Goal: Task Accomplishment & Management: Manage account settings

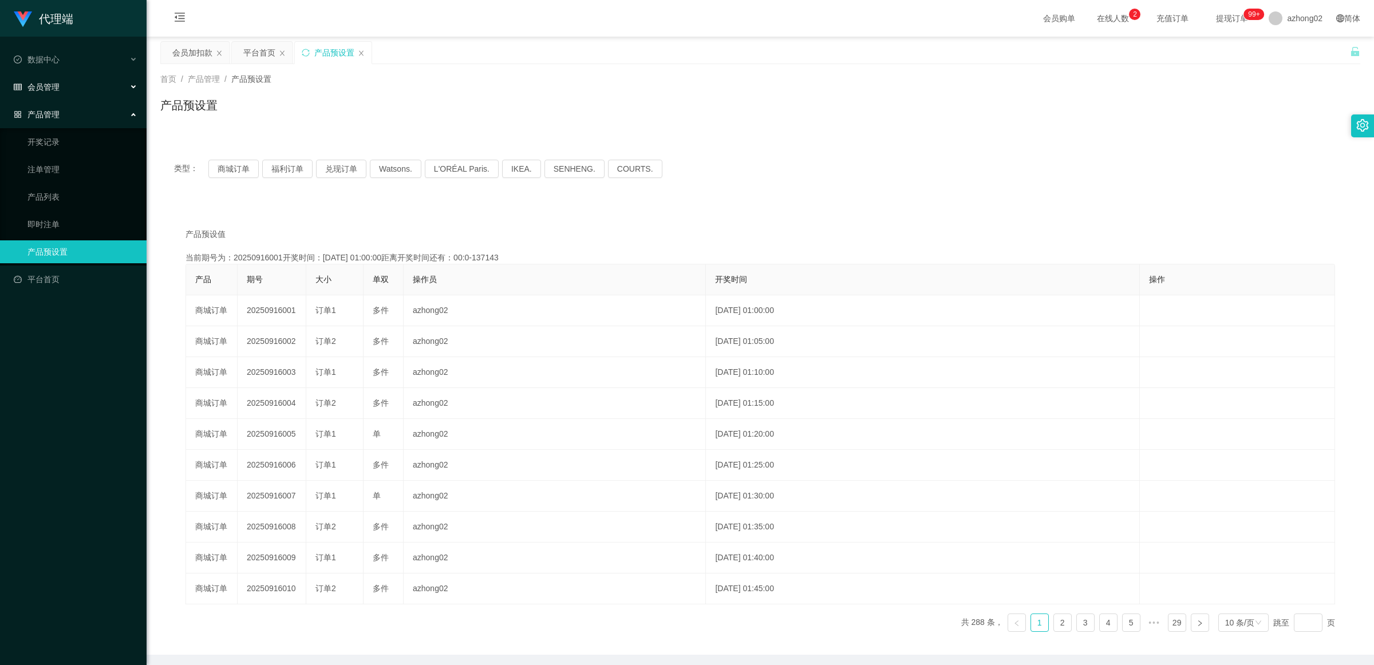
click at [47, 92] on div "会员管理" at bounding box center [73, 87] width 147 height 23
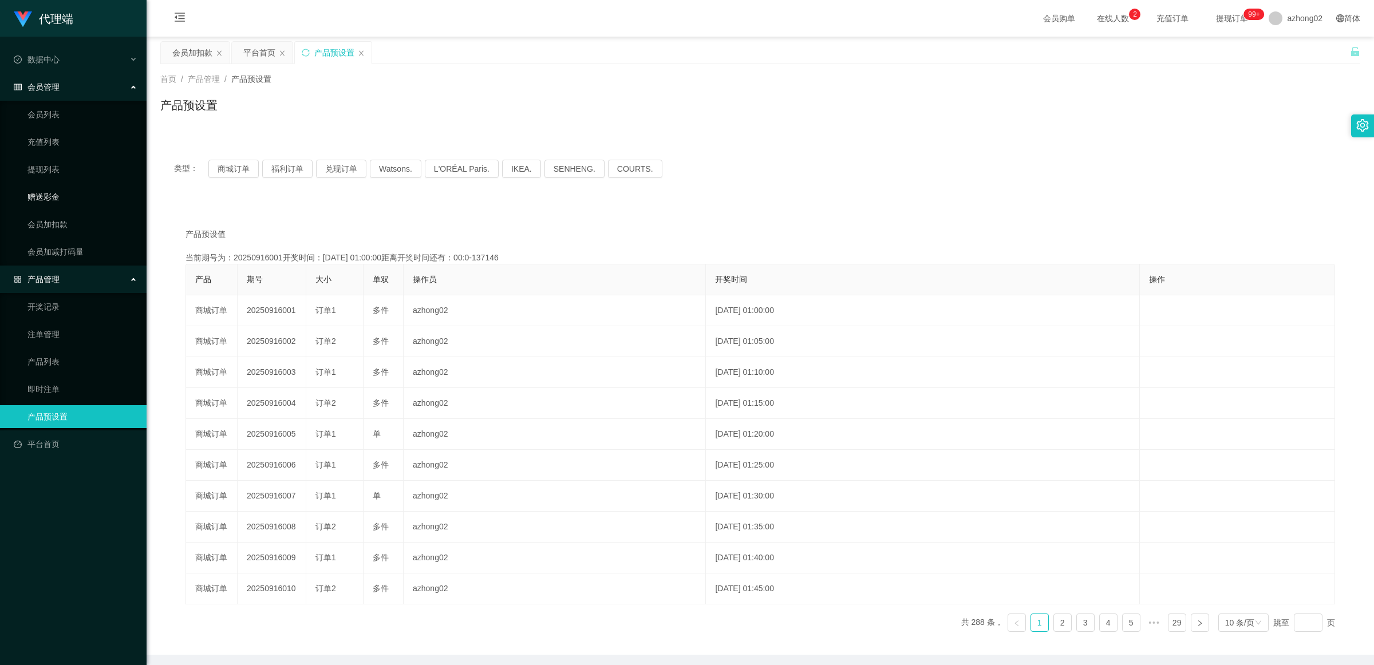
click at [64, 198] on link "赠送彩金" at bounding box center [82, 196] width 110 height 23
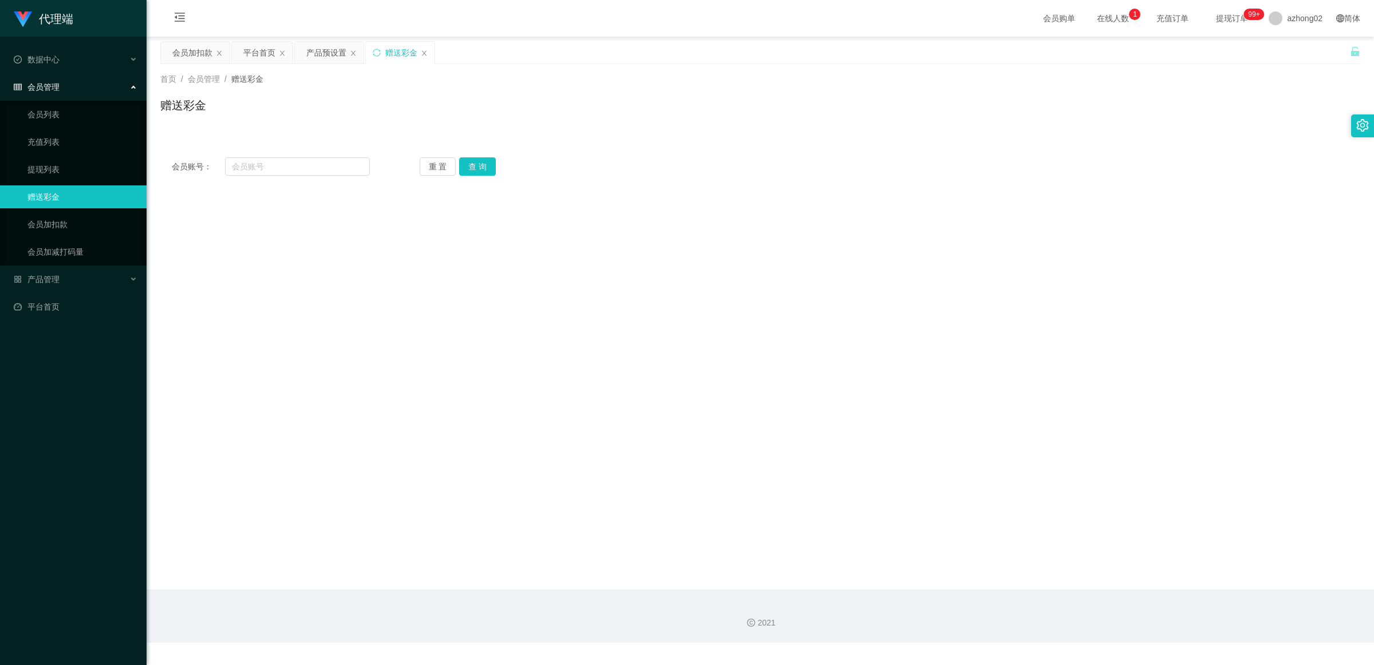
click at [59, 189] on link "赠送彩金" at bounding box center [82, 196] width 110 height 23
click at [396, 54] on div "赠送彩金" at bounding box center [401, 53] width 32 height 22
click at [390, 56] on div "赠送彩金" at bounding box center [401, 53] width 32 height 22
click at [435, 166] on button "重 置" at bounding box center [438, 166] width 37 height 18
click at [469, 168] on button "查 询" at bounding box center [477, 166] width 37 height 18
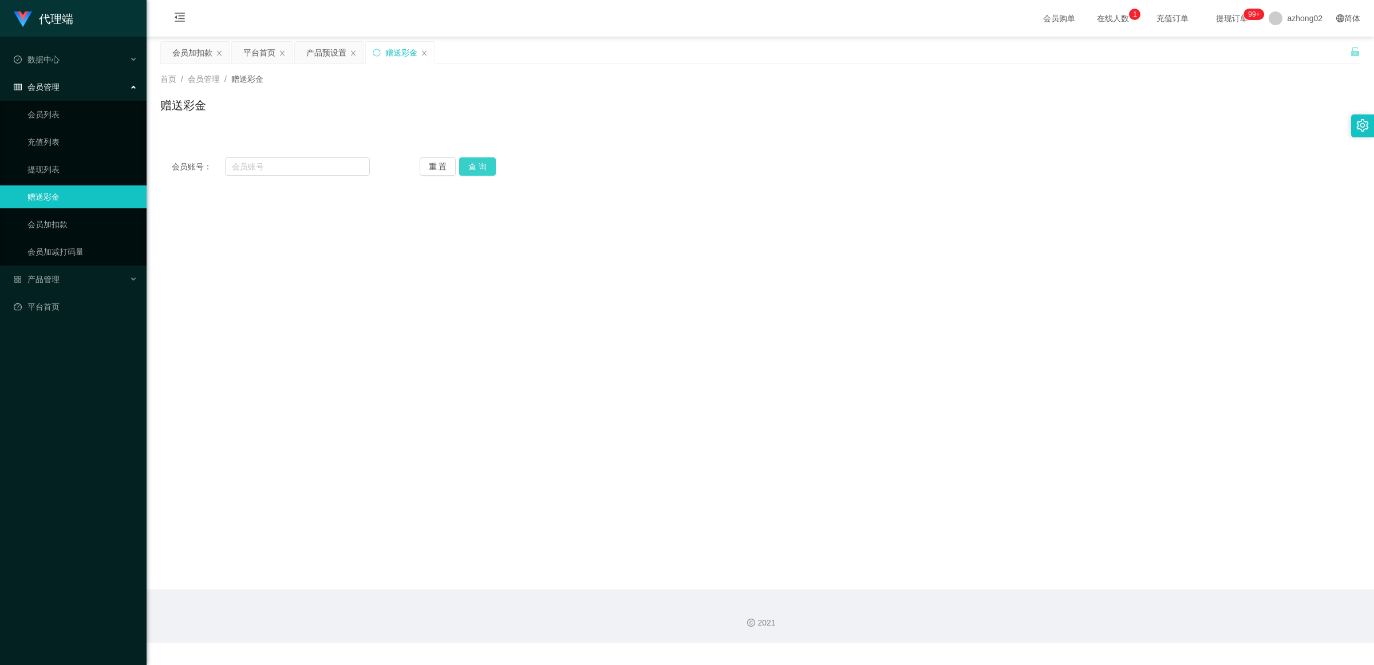
click at [472, 168] on button "查 询" at bounding box center [477, 166] width 37 height 18
click at [65, 219] on link "会员加扣款" at bounding box center [82, 224] width 110 height 23
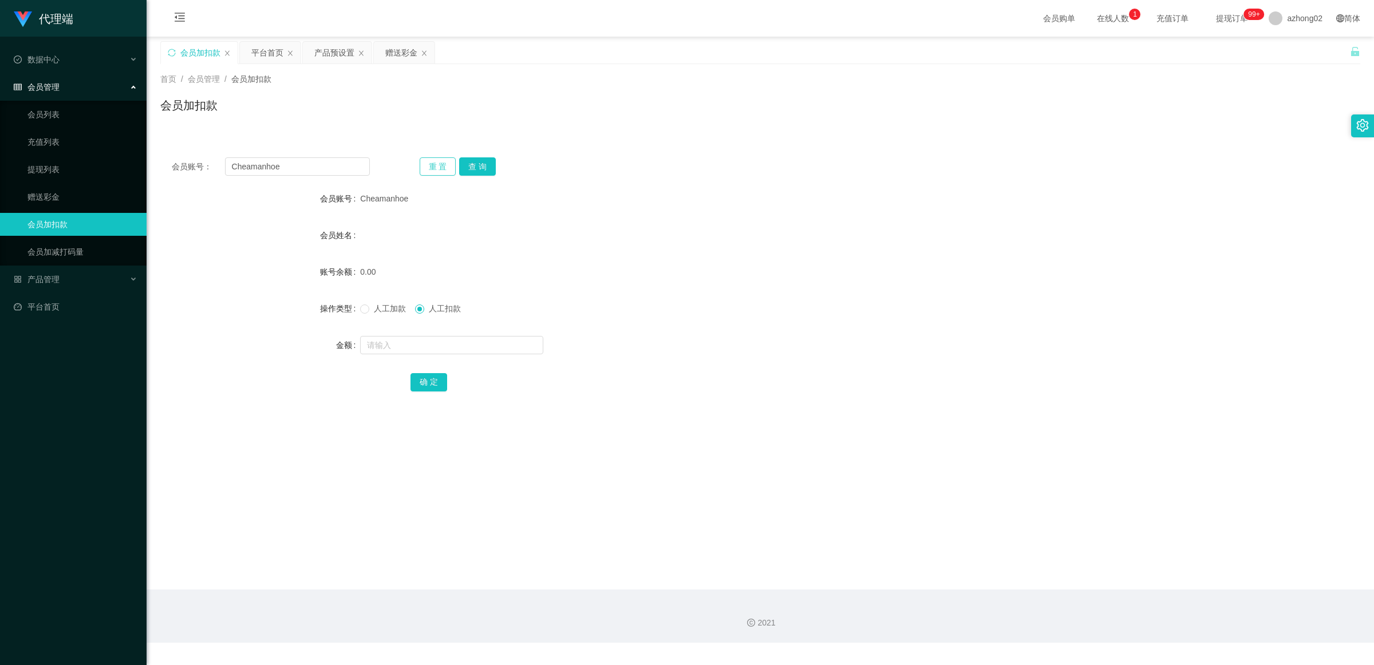
click at [434, 169] on button "重 置" at bounding box center [438, 166] width 37 height 18
paste input "ailawawa"
type input "ailawawa"
click at [476, 171] on button "查 询" at bounding box center [477, 166] width 37 height 18
click at [477, 166] on button "查 询" at bounding box center [477, 166] width 37 height 18
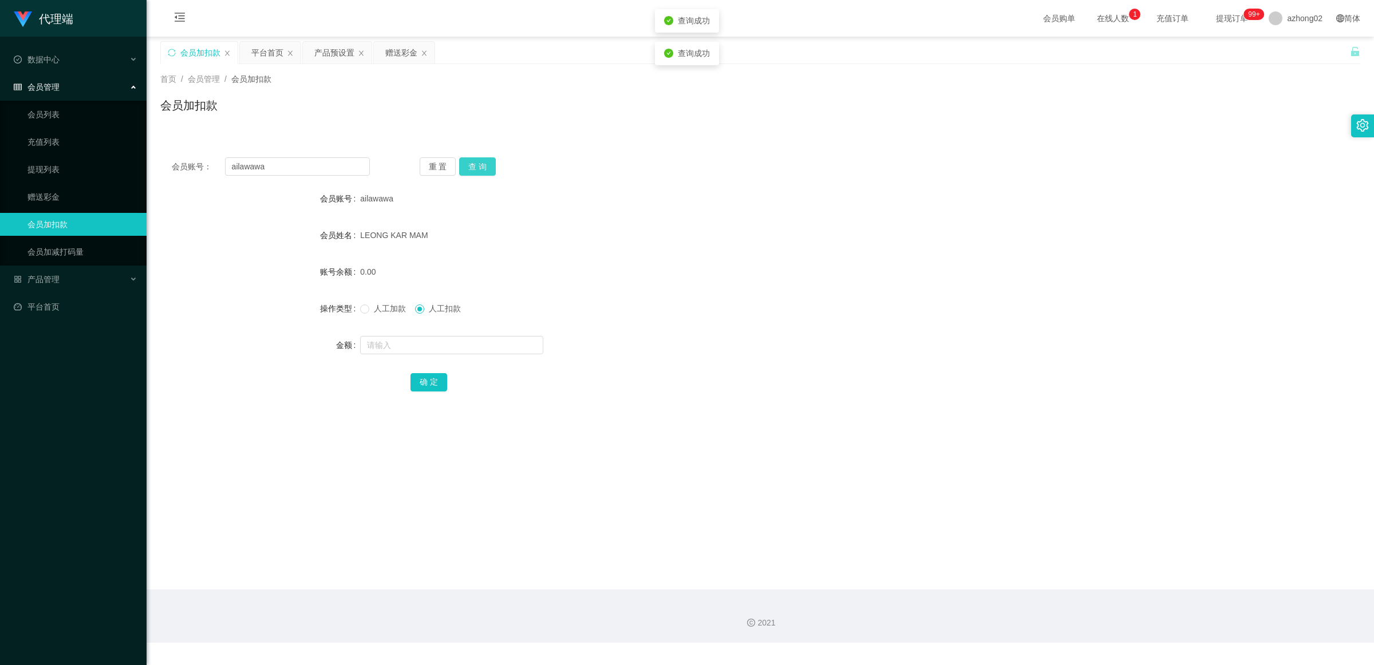
click at [477, 164] on button "查 询" at bounding box center [477, 166] width 37 height 18
click at [477, 164] on div "重 置 查 询" at bounding box center [519, 166] width 198 height 18
click at [477, 164] on button "查 询" at bounding box center [477, 166] width 37 height 18
click at [477, 164] on div "重 置 查 询" at bounding box center [519, 166] width 198 height 18
click at [477, 164] on button "查 询" at bounding box center [477, 166] width 37 height 18
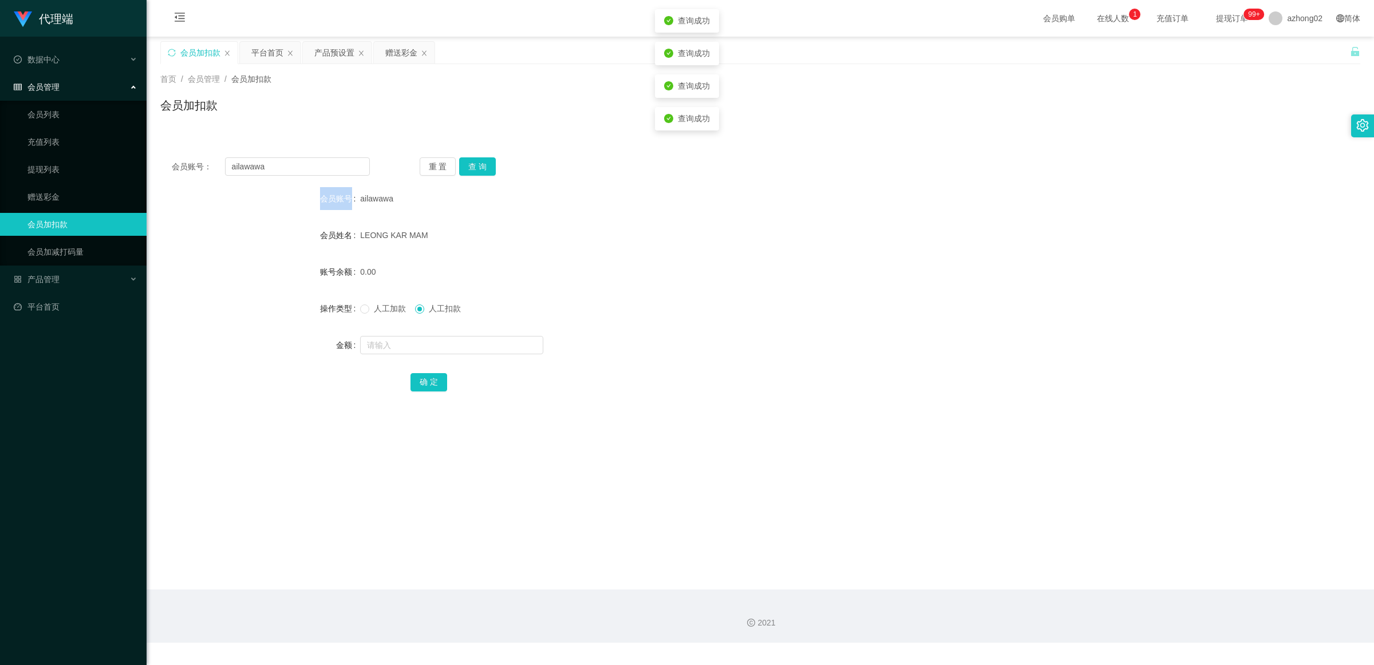
click at [477, 164] on div "重 置 查 询" at bounding box center [519, 166] width 198 height 18
click at [477, 164] on button "查 询" at bounding box center [477, 166] width 37 height 18
click at [477, 164] on div "重 置 查 询" at bounding box center [519, 166] width 198 height 18
click at [477, 164] on button "查 询" at bounding box center [477, 166] width 37 height 18
click at [477, 164] on div "重 置 查 询" at bounding box center [519, 166] width 198 height 18
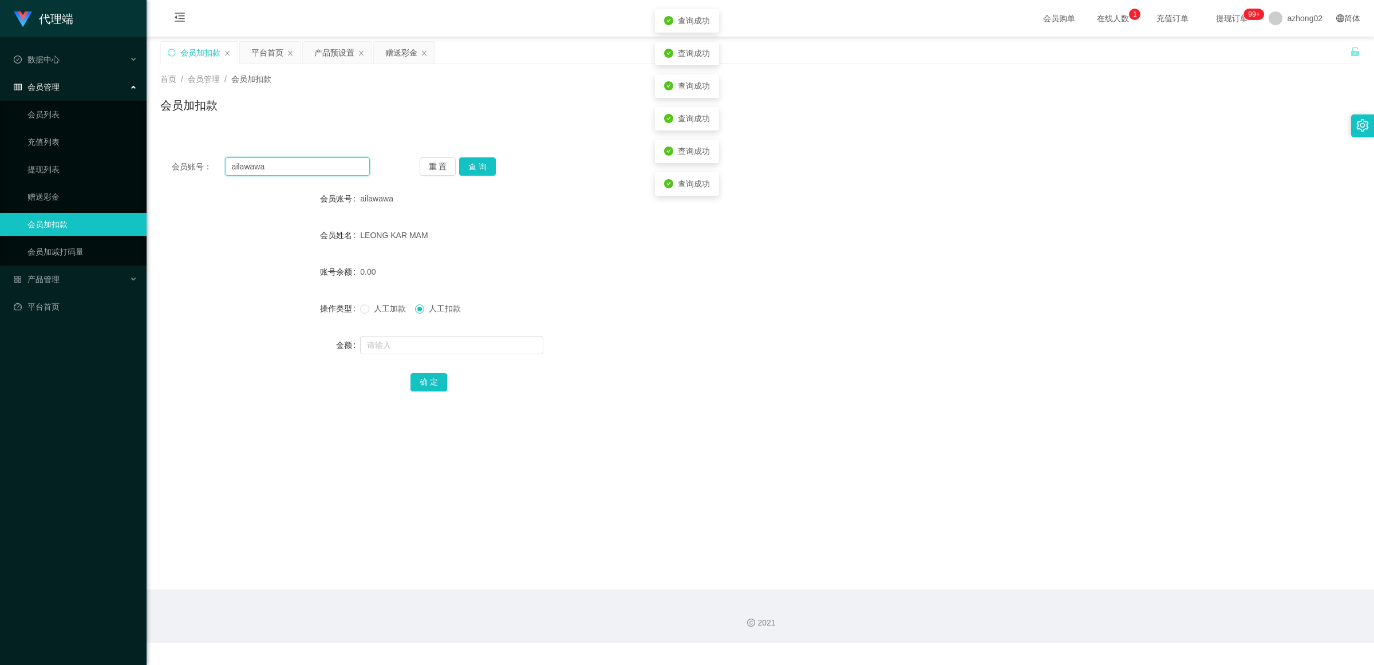
click at [330, 163] on input "ailawawa" at bounding box center [297, 166] width 145 height 18
click at [428, 166] on button "重 置" at bounding box center [438, 166] width 37 height 18
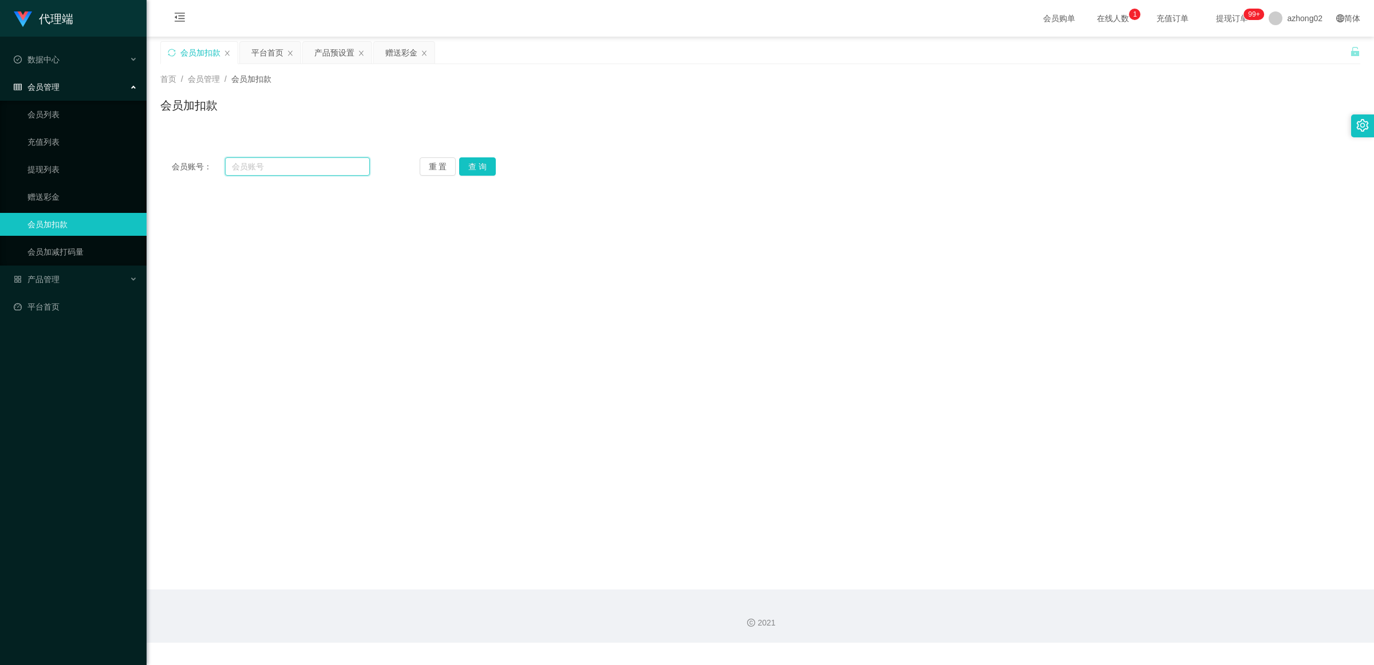
click at [293, 163] on input "text" at bounding box center [297, 166] width 145 height 18
paste input "weiyu123"
type input "weiyu123"
click at [479, 167] on button "查 询" at bounding box center [477, 166] width 37 height 18
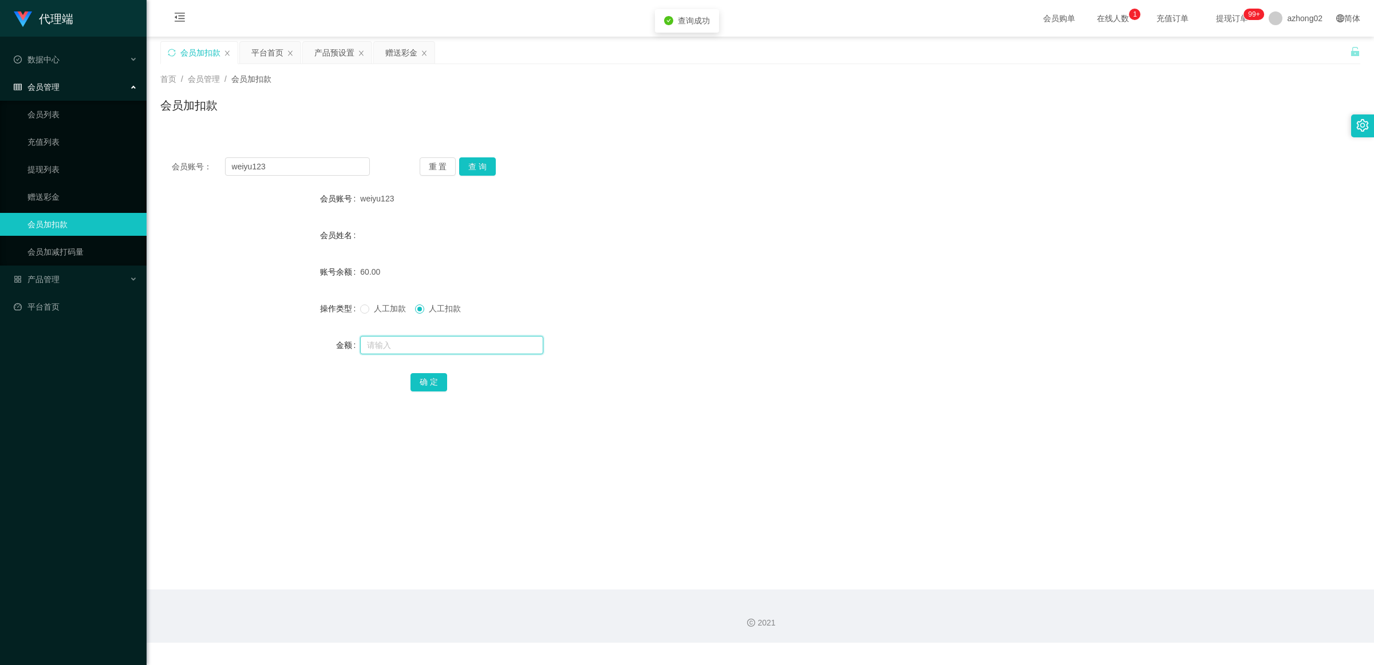
click at [439, 345] on input "text" at bounding box center [451, 345] width 183 height 18
type input "60"
click at [437, 379] on button "确 定" at bounding box center [428, 382] width 37 height 18
